Goal: Task Accomplishment & Management: Use online tool/utility

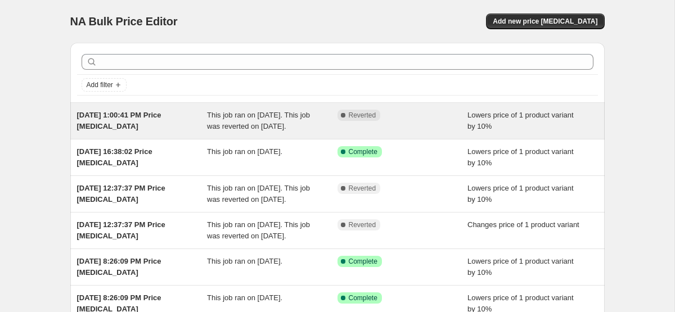
click at [479, 111] on span "Lowers price of 1 product variant by 10%" at bounding box center [520, 121] width 106 height 20
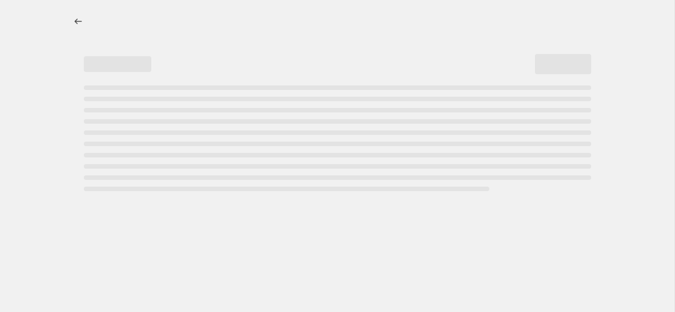
select select "percentage"
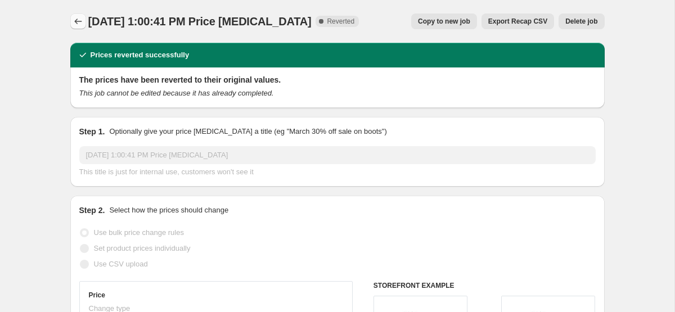
click at [80, 15] on button "Price change jobs" at bounding box center [78, 21] width 16 height 16
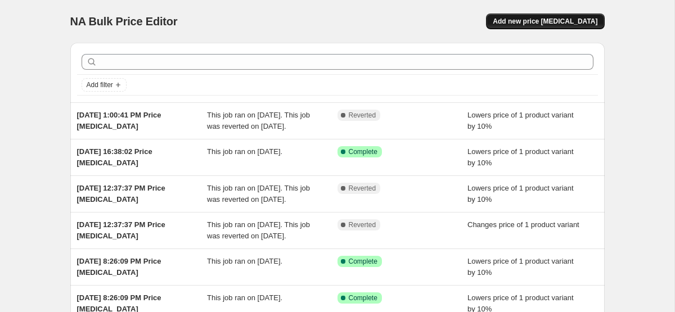
click at [553, 22] on span "Add new price change job" at bounding box center [545, 21] width 105 height 9
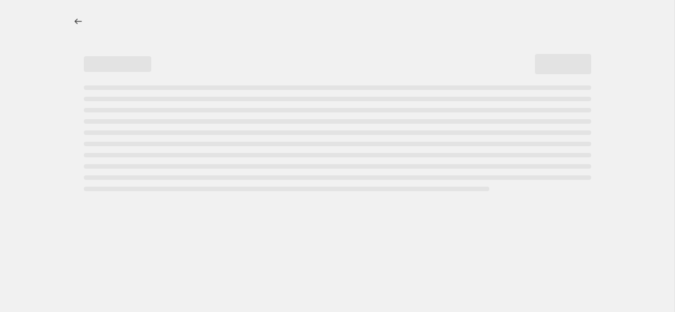
select select "percentage"
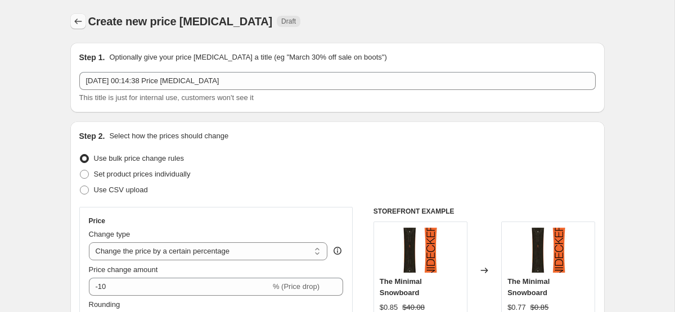
click at [76, 20] on icon "Price change jobs" at bounding box center [78, 21] width 11 height 11
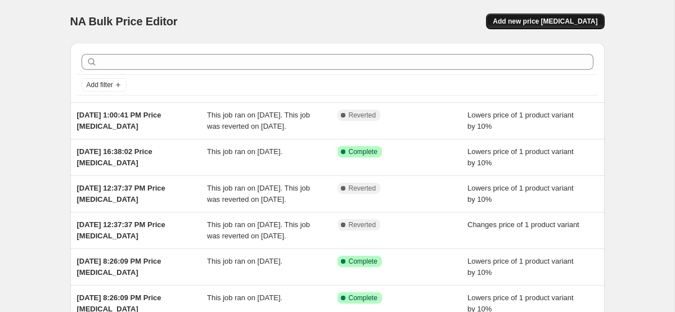
click at [592, 14] on button "Add new price change job" at bounding box center [545, 21] width 118 height 16
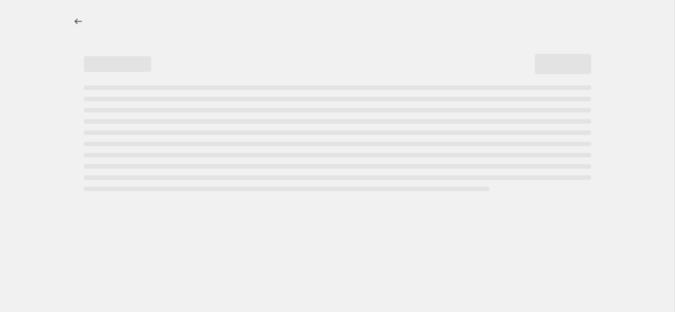
select select "percentage"
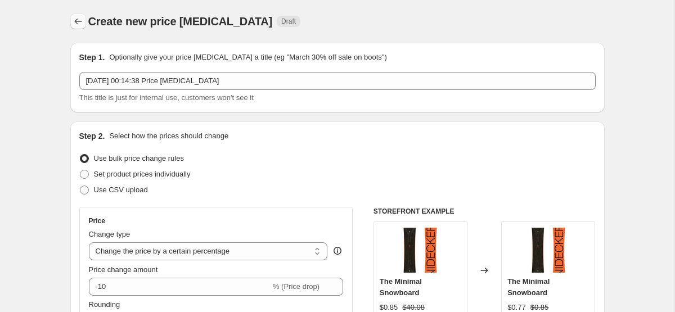
click at [78, 28] on button "Price change jobs" at bounding box center [78, 21] width 16 height 16
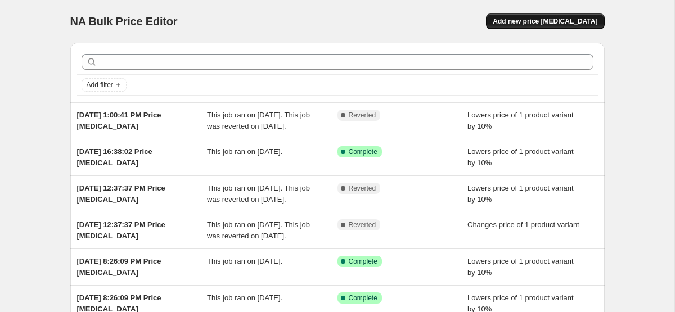
click at [525, 25] on span "Add new price change job" at bounding box center [545, 21] width 105 height 9
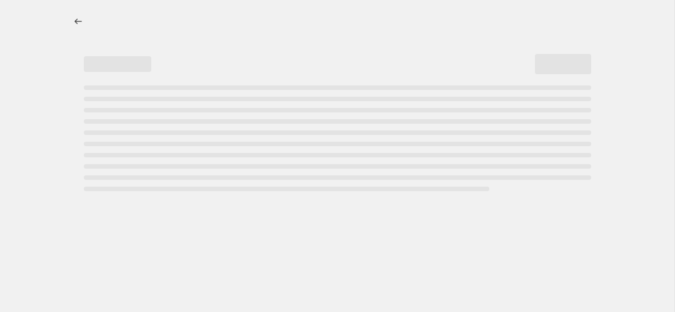
select select "percentage"
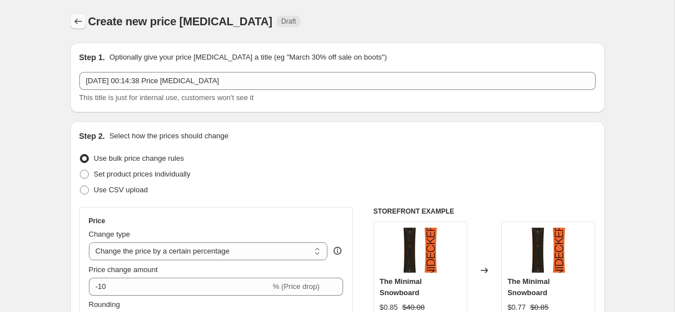
click at [76, 23] on icon "Price change jobs" at bounding box center [77, 22] width 7 height 6
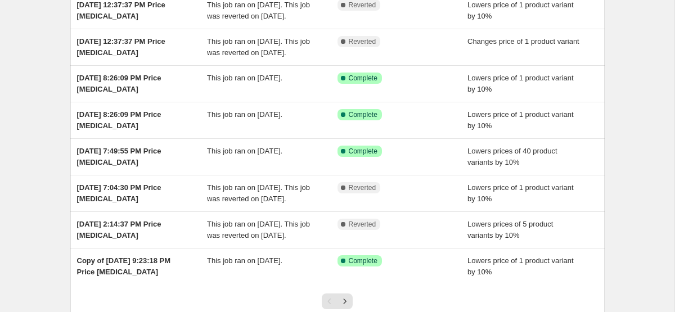
scroll to position [323, 0]
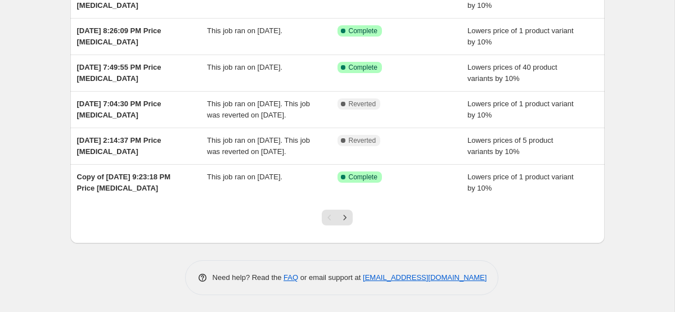
scroll to position [44, 0]
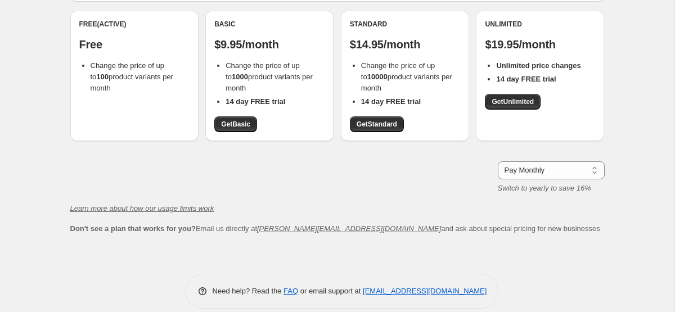
scroll to position [108, 0]
